Goal: Communication & Community: Answer question/provide support

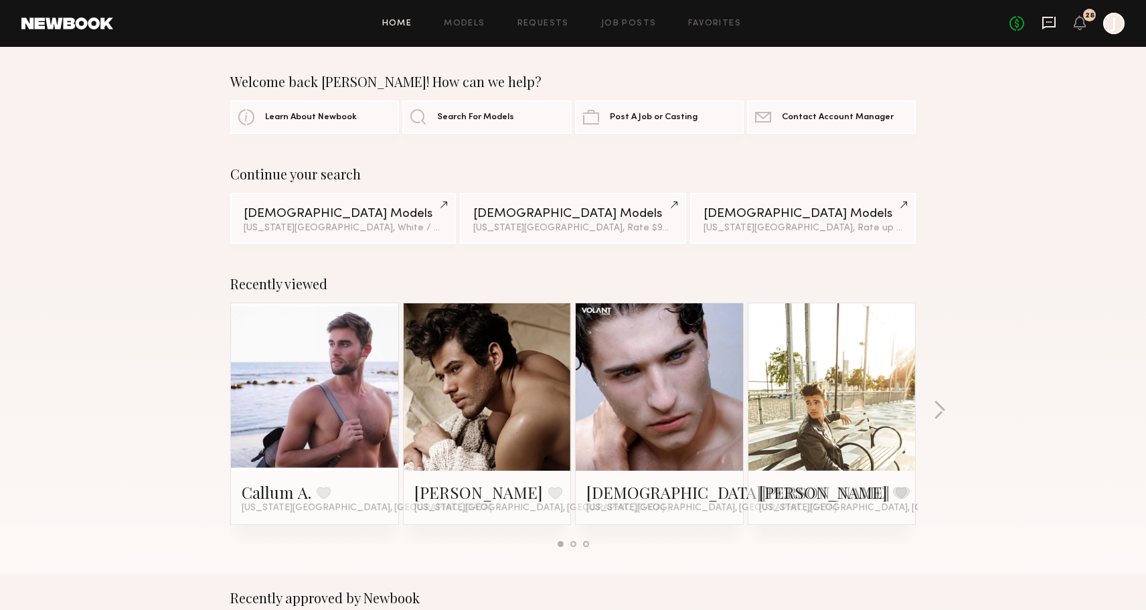
click at [1053, 21] on icon at bounding box center [1048, 22] width 15 height 15
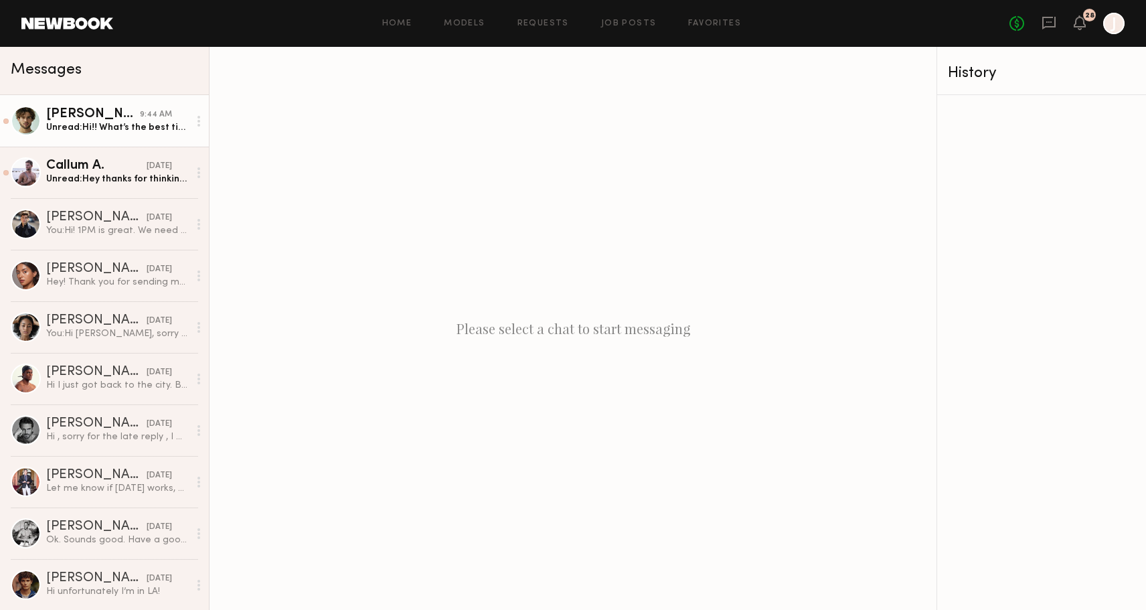
click at [119, 133] on div "Unread: Hi!! What’s the best time to pass by?" at bounding box center [117, 127] width 143 height 13
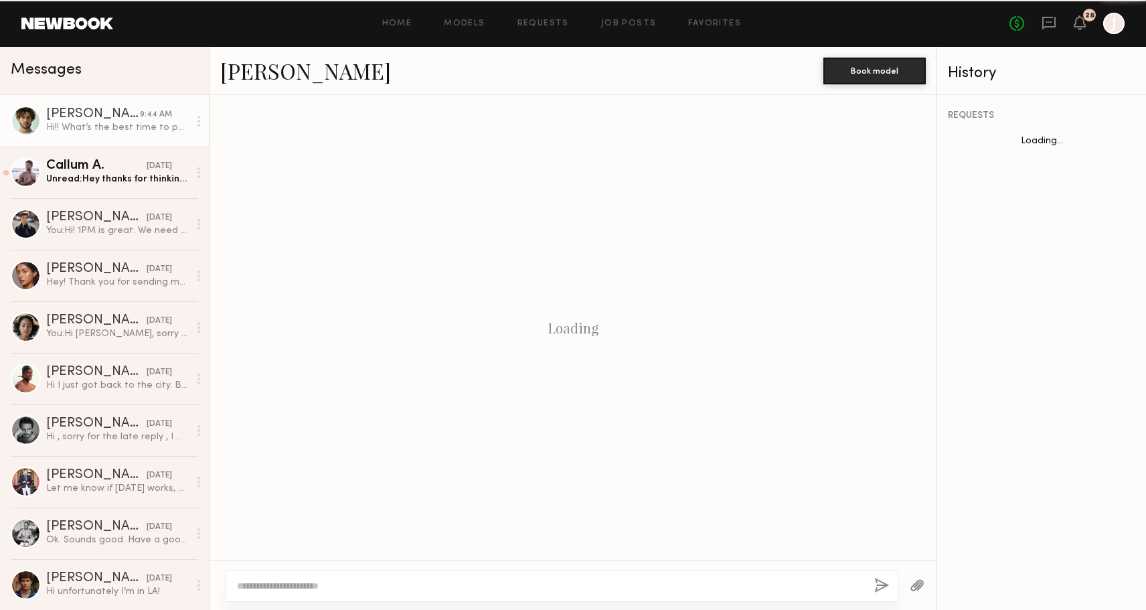
scroll to position [645, 0]
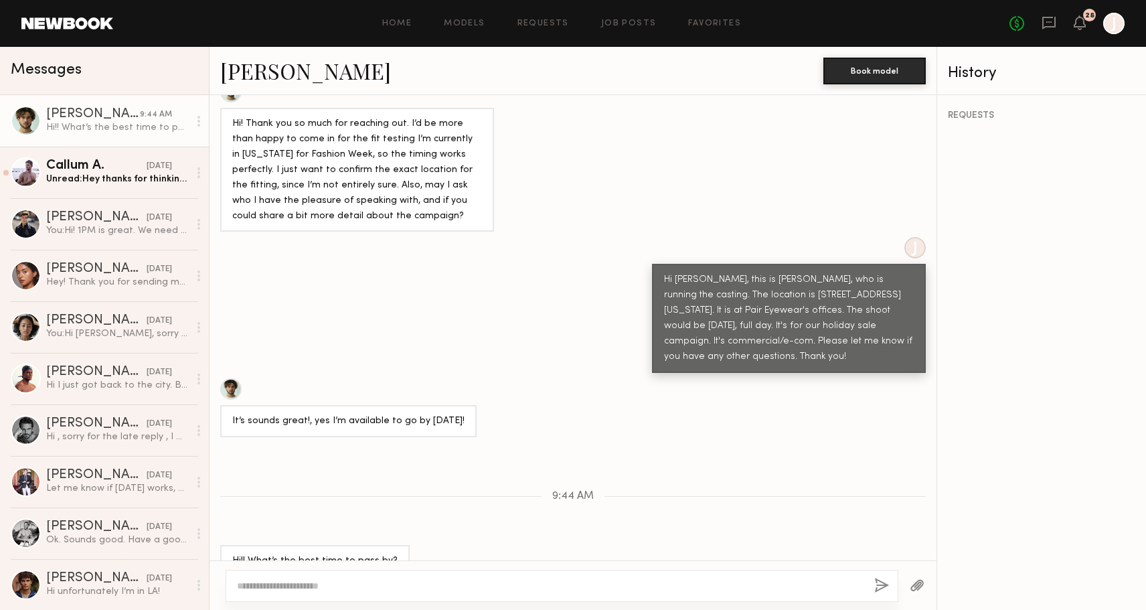
click at [489, 590] on textarea at bounding box center [550, 585] width 626 height 13
type textarea "**********"
click at [875, 582] on button "button" at bounding box center [881, 586] width 15 height 17
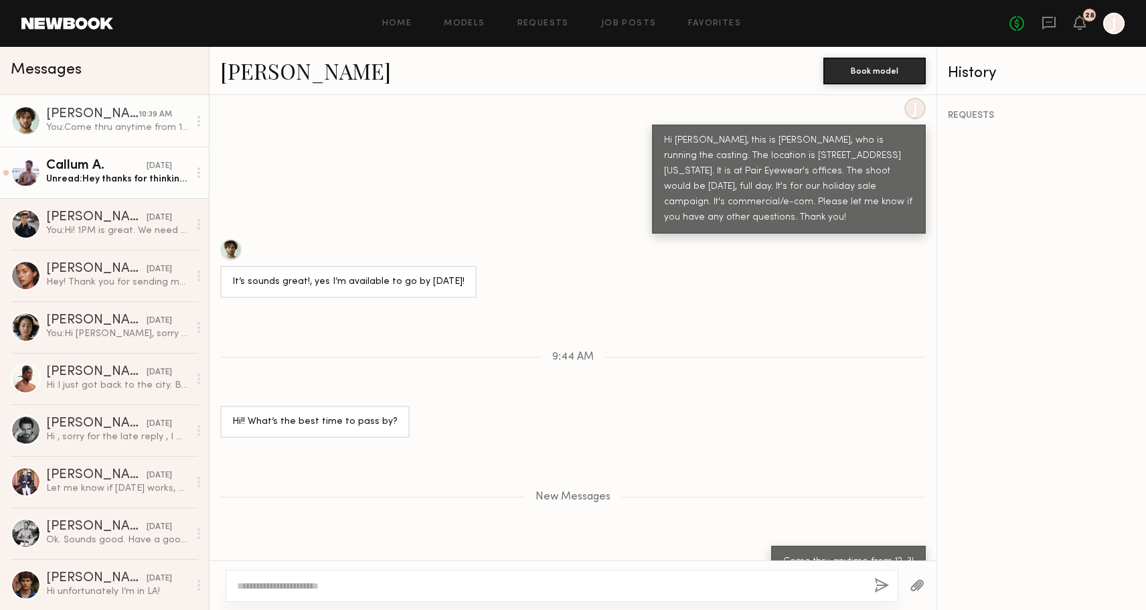
click at [131, 171] on div "Callum A." at bounding box center [96, 165] width 100 height 13
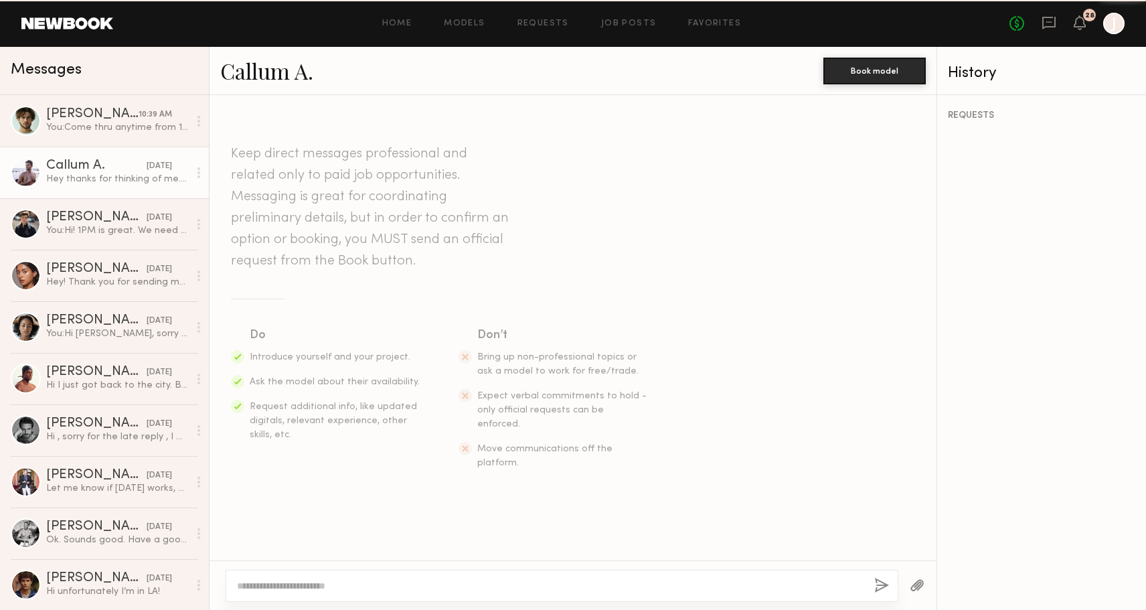
scroll to position [212, 0]
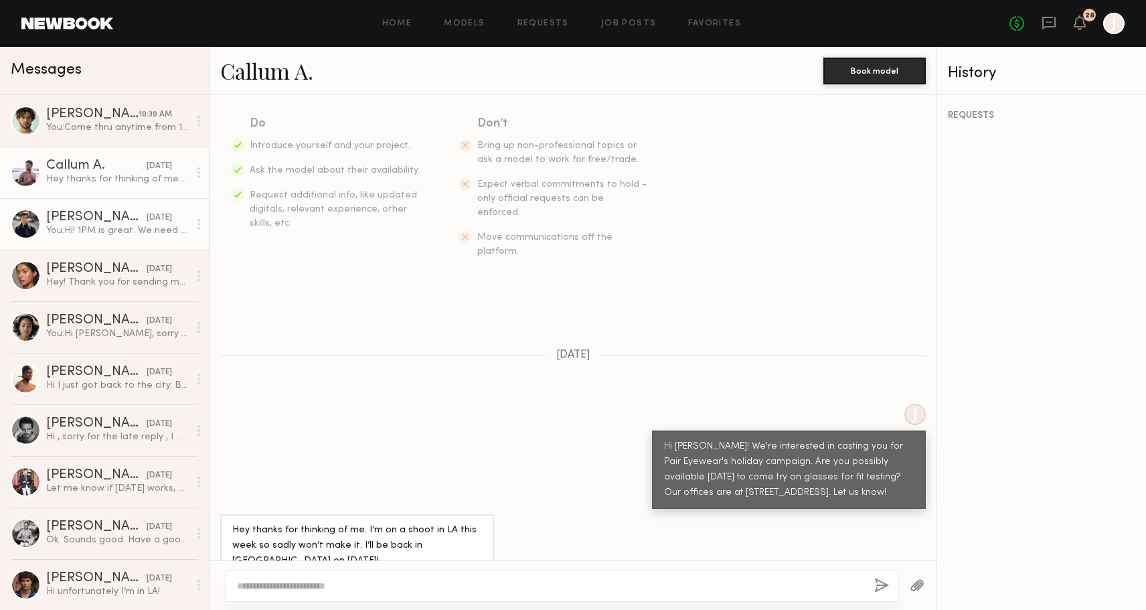
click at [91, 220] on div "[PERSON_NAME]" at bounding box center [96, 217] width 100 height 13
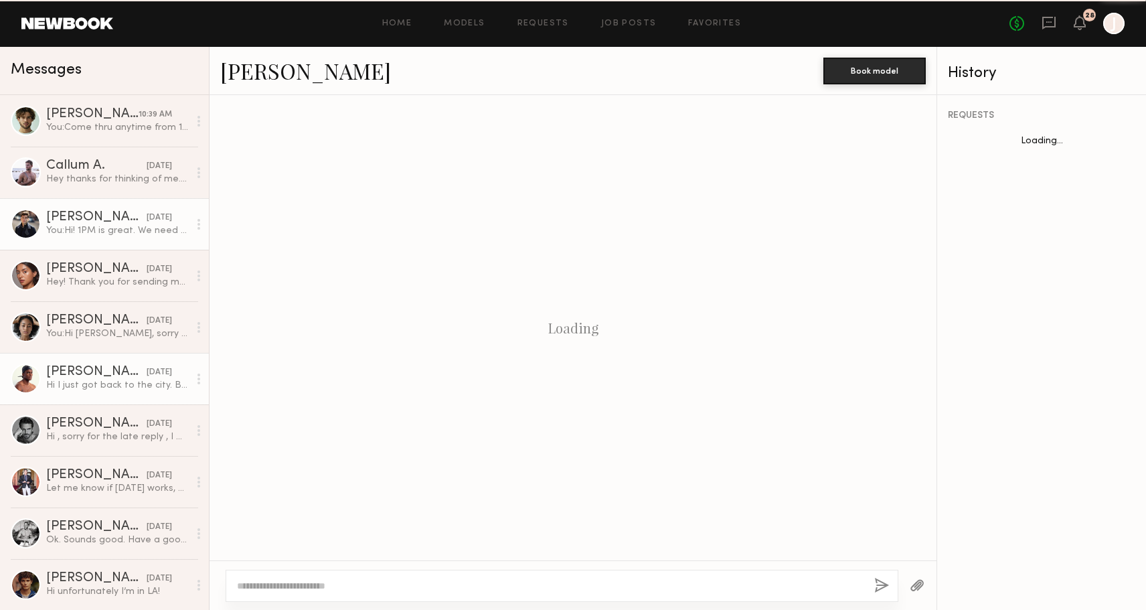
scroll to position [313, 0]
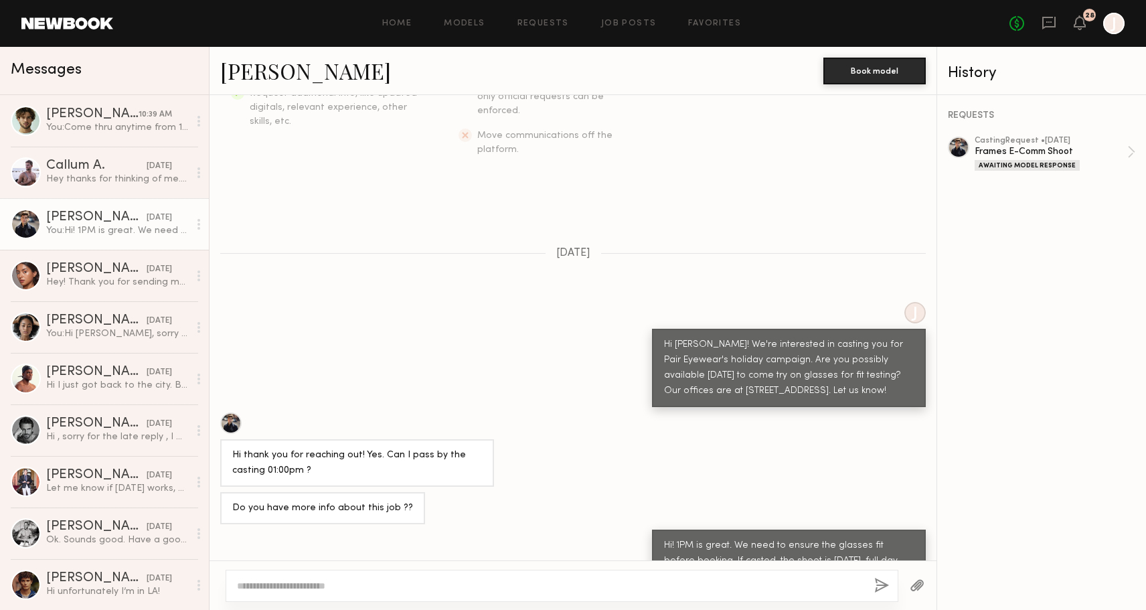
click at [395, 335] on div "J Hi [PERSON_NAME]! We're interested in casting you for Pair Eyewear's holiday …" at bounding box center [572, 354] width 727 height 105
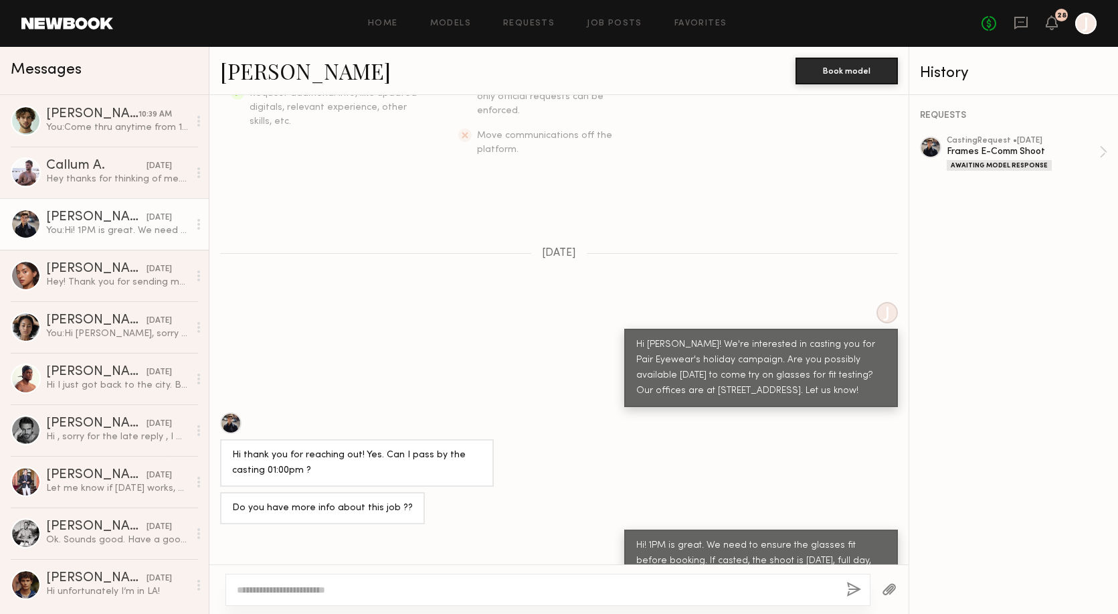
scroll to position [309, 0]
